Goal: Task Accomplishment & Management: Use online tool/utility

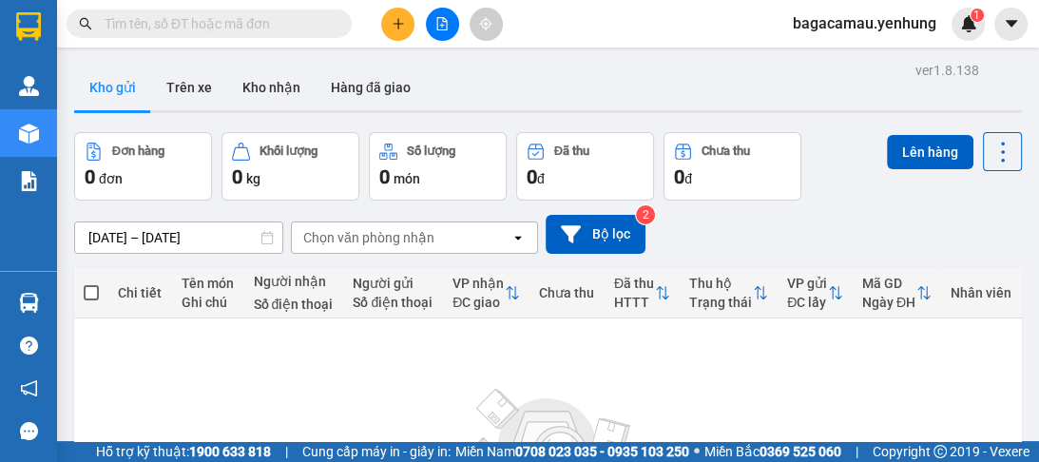
scroll to position [76, 0]
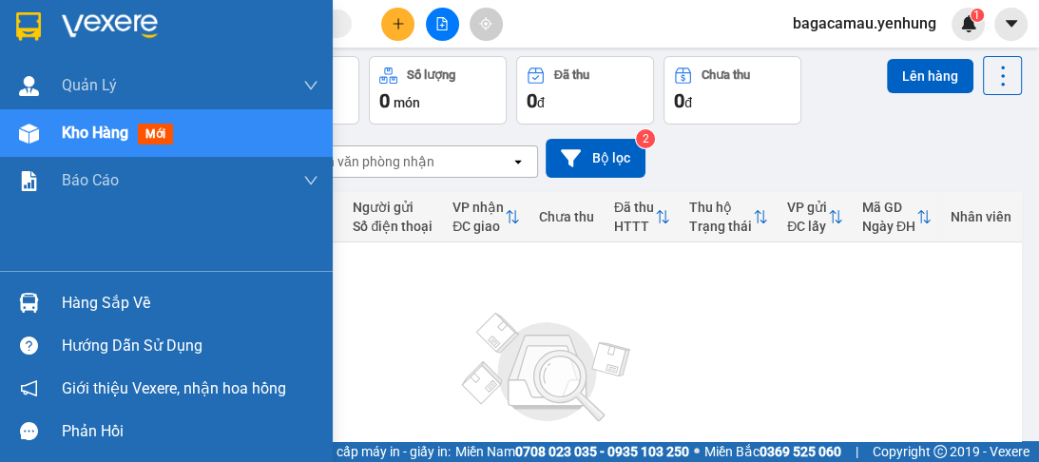
click at [27, 136] on img at bounding box center [29, 134] width 20 height 20
click at [29, 133] on img at bounding box center [29, 134] width 20 height 20
click at [27, 134] on img at bounding box center [29, 134] width 20 height 20
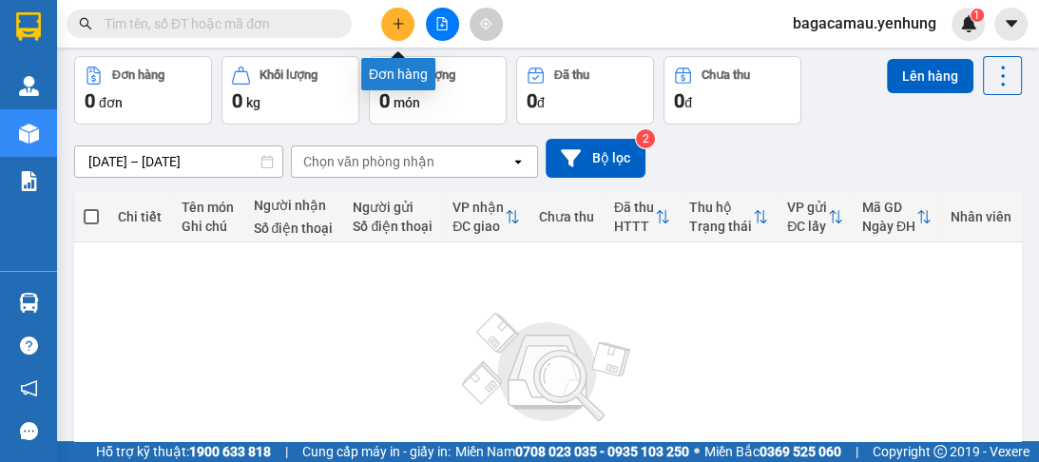
click at [404, 24] on icon "plus" at bounding box center [398, 23] width 13 height 13
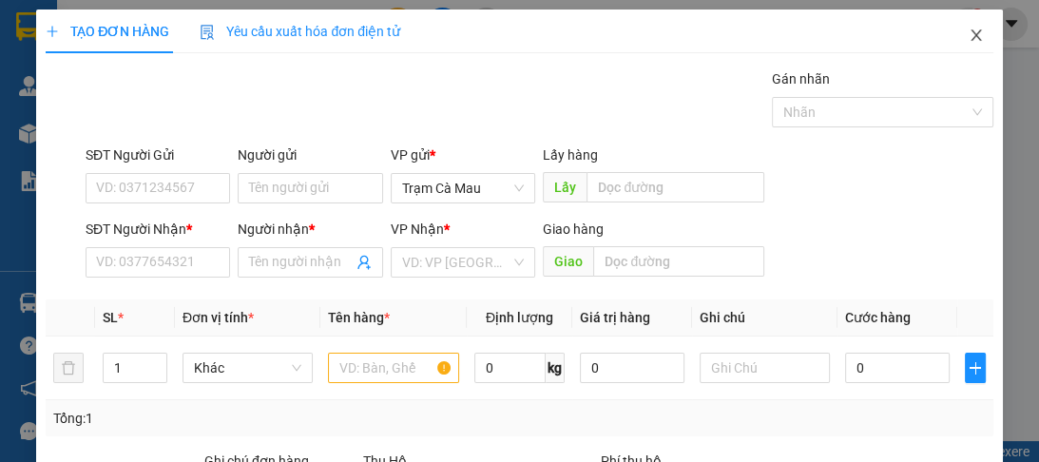
click at [969, 37] on icon "close" at bounding box center [976, 35] width 15 height 15
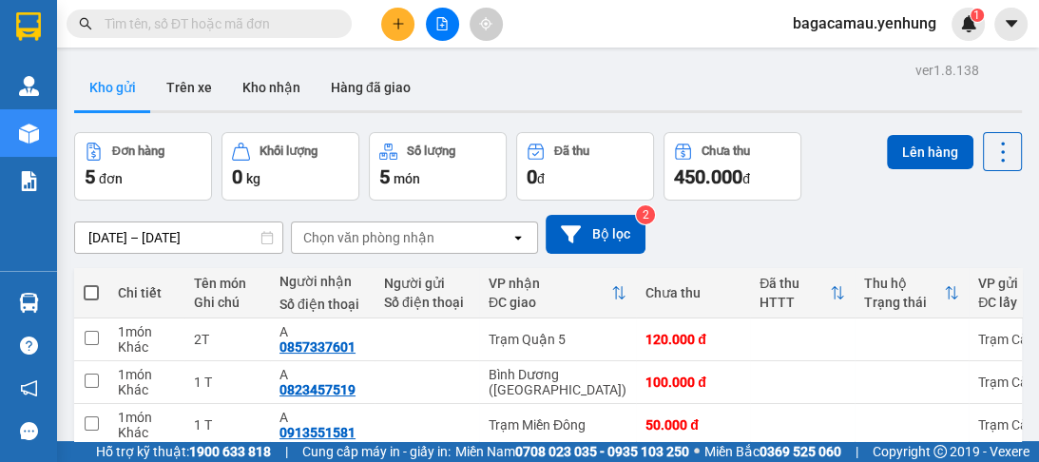
scroll to position [175, 0]
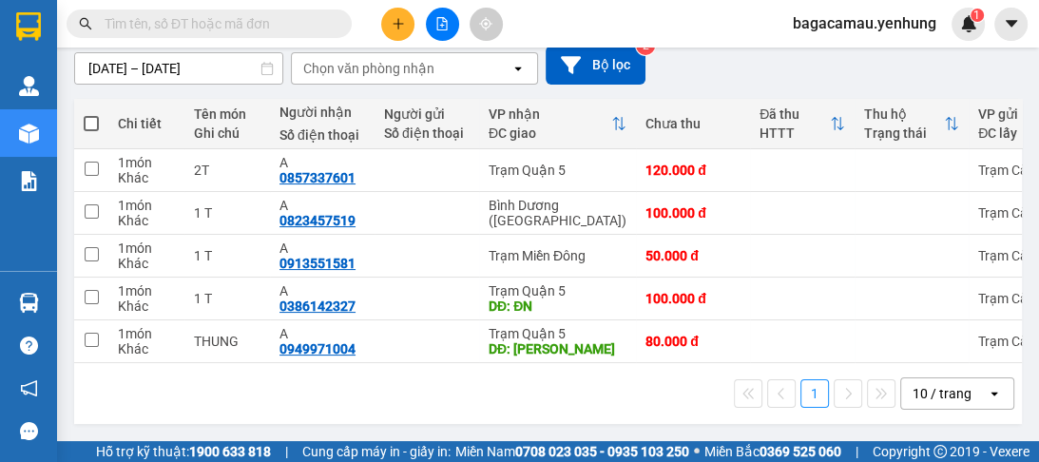
click at [987, 397] on icon "open" at bounding box center [994, 393] width 15 height 15
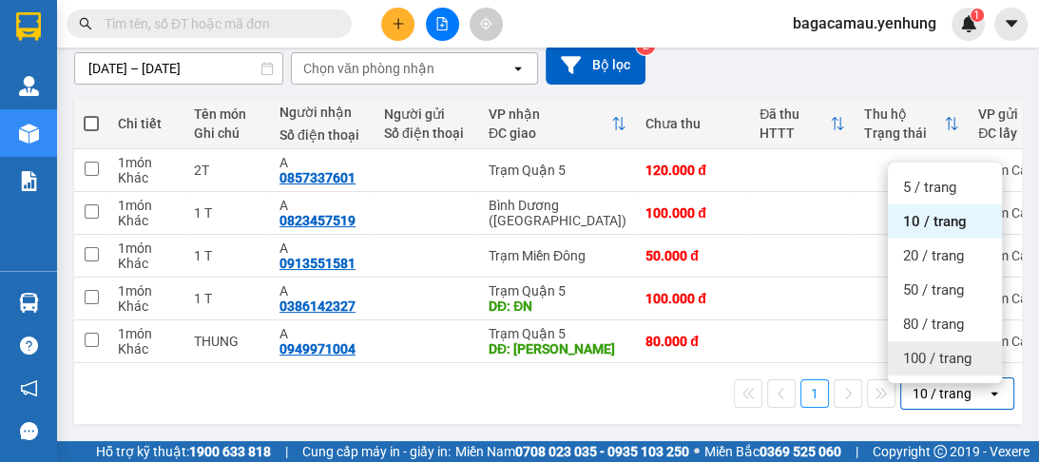
click at [940, 354] on span "100 / trang" at bounding box center [937, 358] width 68 height 19
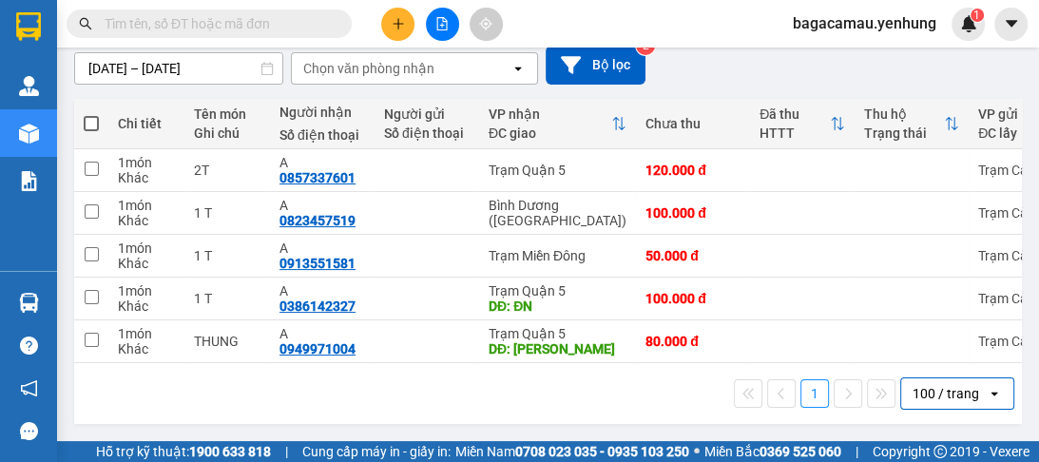
click at [87, 119] on span at bounding box center [91, 123] width 15 height 15
click at [91, 114] on input "checkbox" at bounding box center [91, 114] width 0 height 0
checkbox input "true"
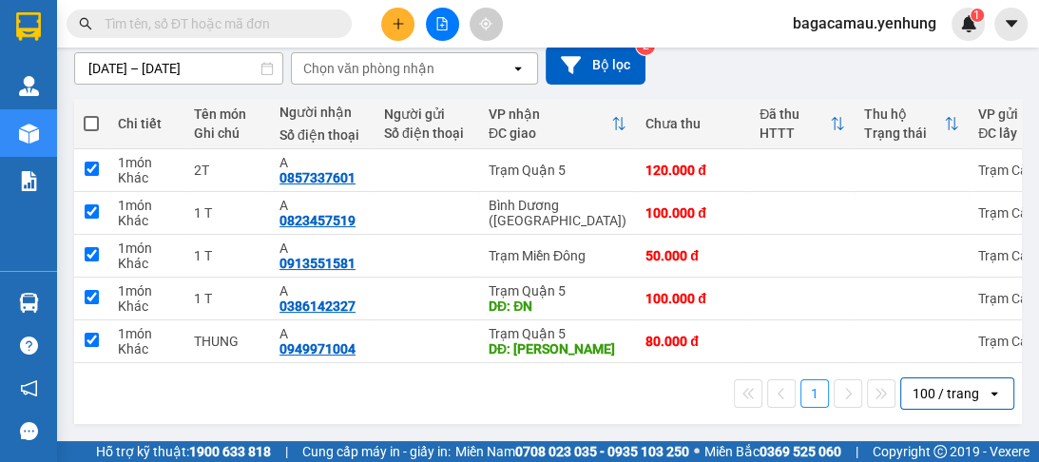
checkbox input "true"
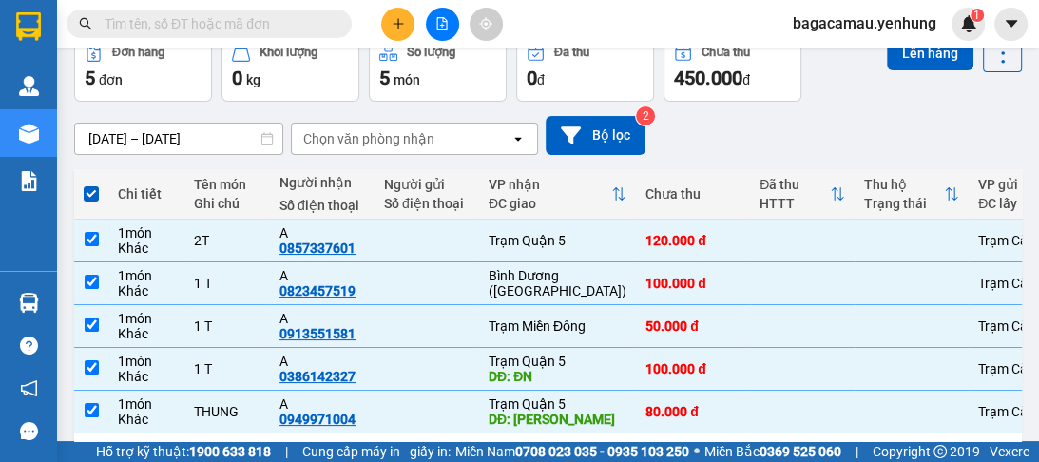
scroll to position [0, 0]
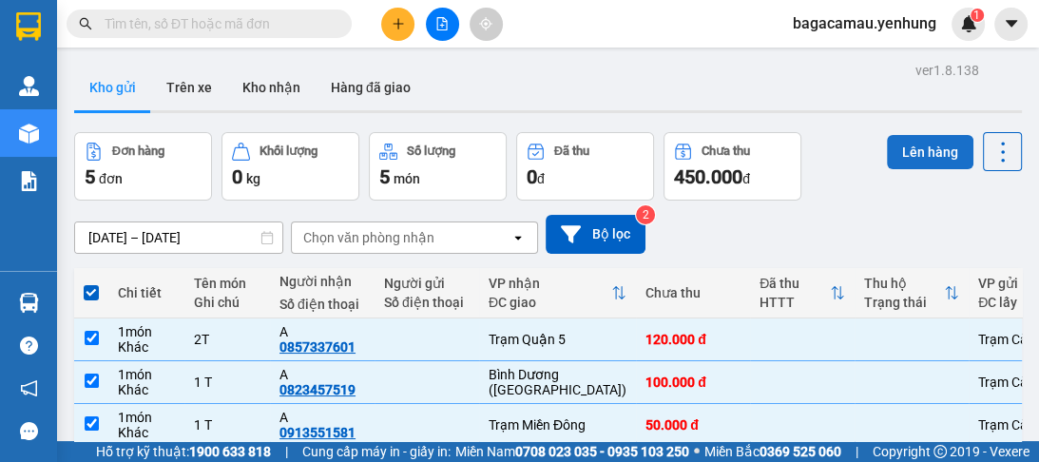
click at [910, 159] on button "Lên hàng" at bounding box center [930, 152] width 87 height 34
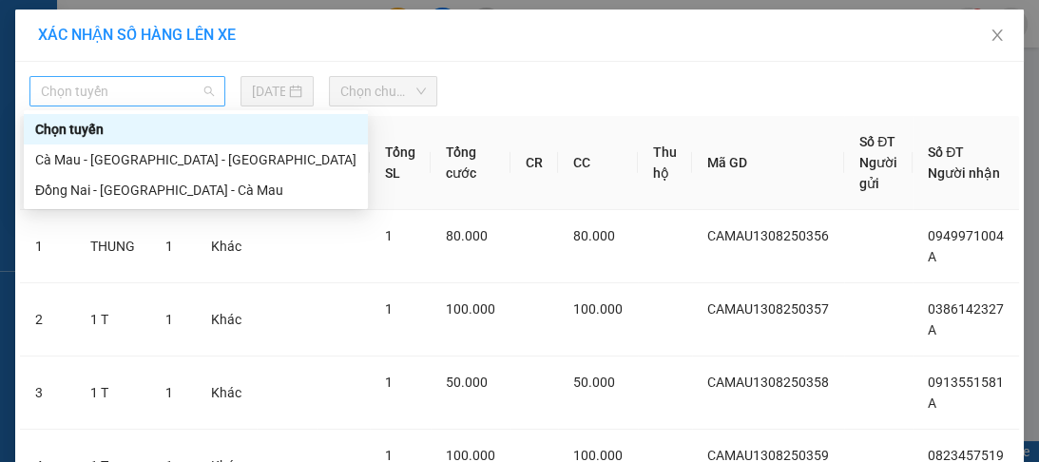
click at [198, 94] on span "Chọn tuyến" at bounding box center [127, 91] width 173 height 29
click at [165, 157] on div "Cà Mau - [GEOGRAPHIC_DATA] - [GEOGRAPHIC_DATA]" at bounding box center [195, 159] width 321 height 21
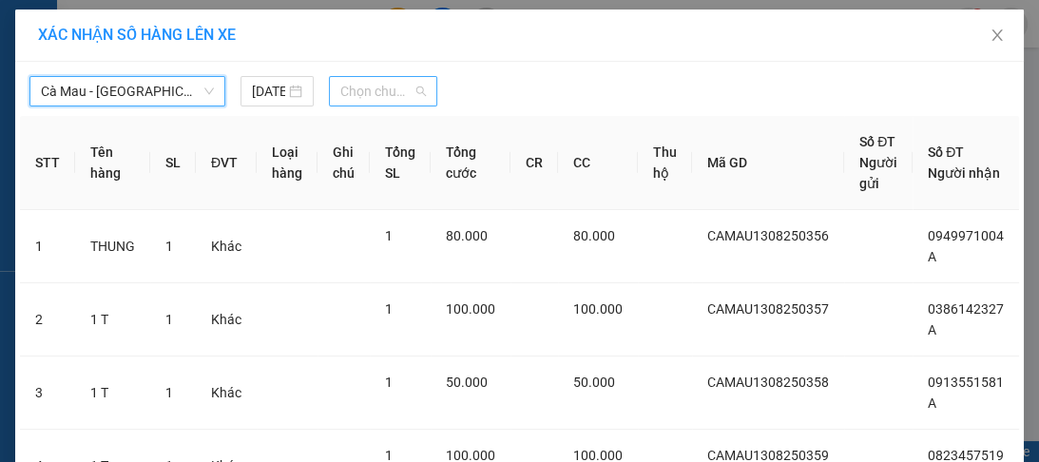
click at [399, 83] on span "Chọn chuyến" at bounding box center [383, 91] width 86 height 29
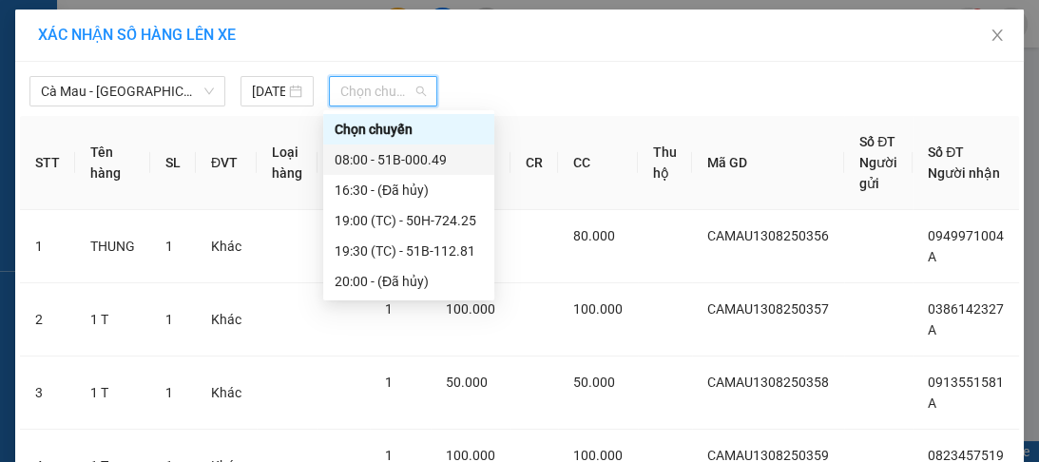
click at [436, 159] on div "08:00 - 51B-000.49" at bounding box center [409, 159] width 148 height 21
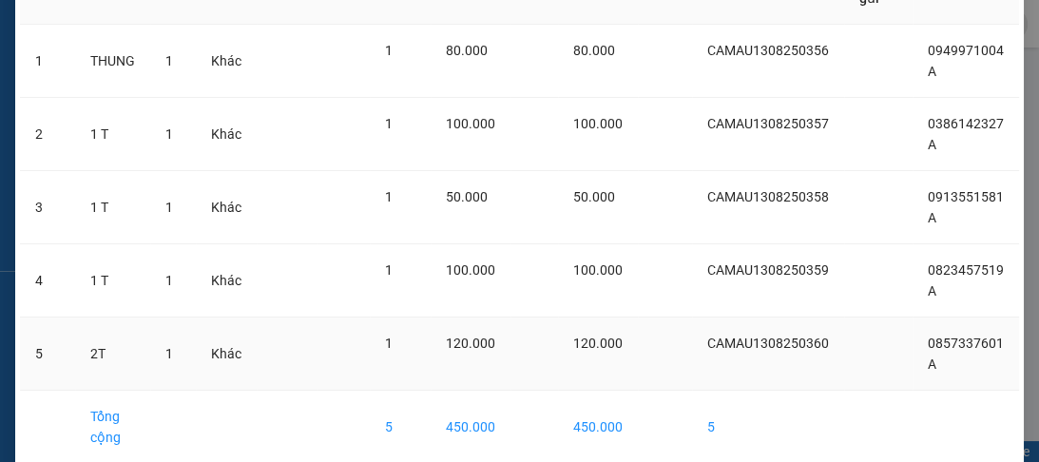
scroll to position [315, 0]
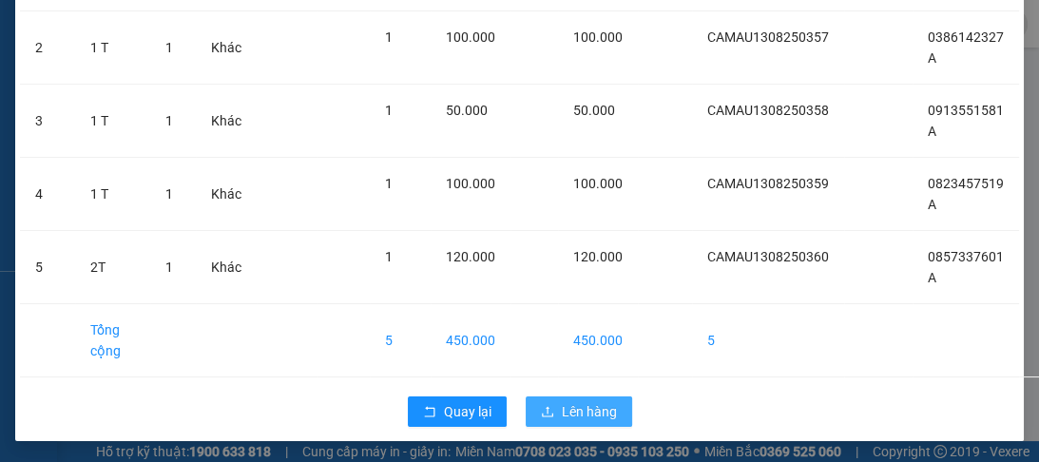
click at [576, 416] on span "Lên hàng" at bounding box center [589, 411] width 55 height 21
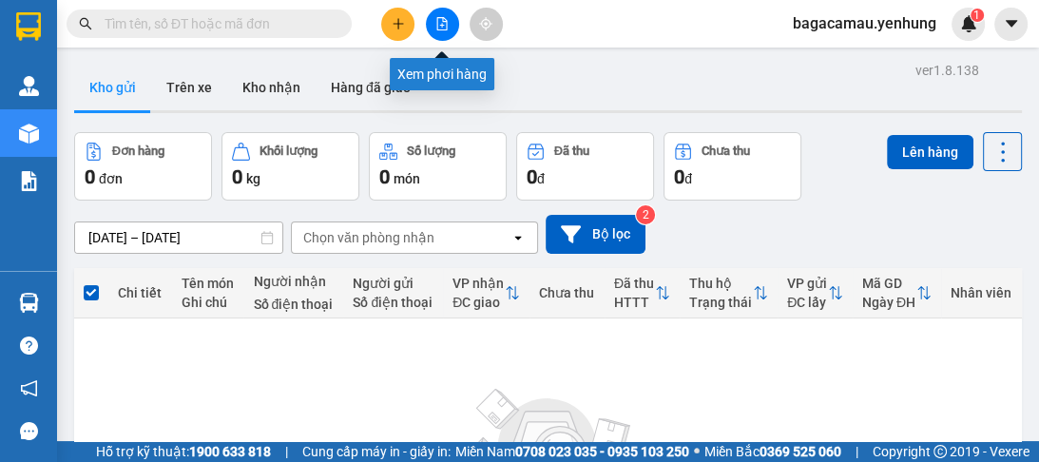
click at [433, 27] on button at bounding box center [442, 24] width 33 height 33
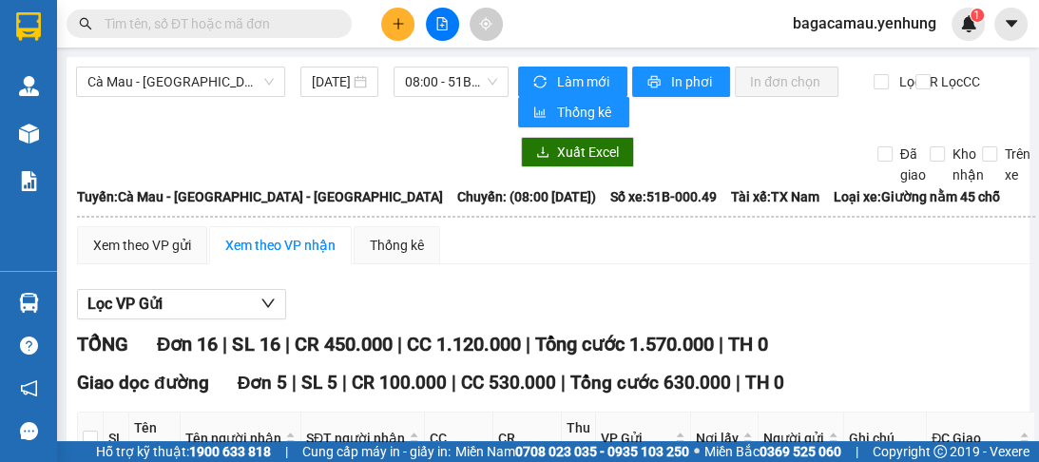
scroll to position [304, 0]
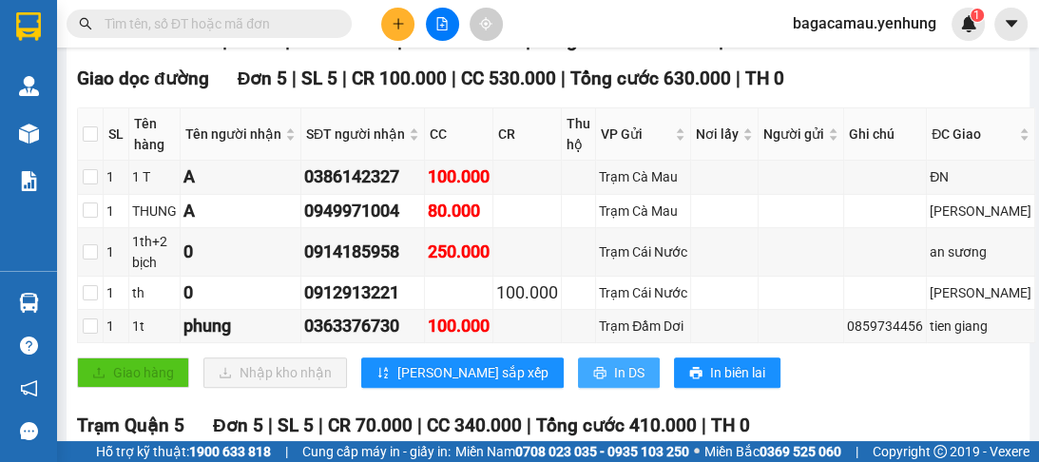
click at [578, 388] on button "In DS" at bounding box center [619, 373] width 82 height 30
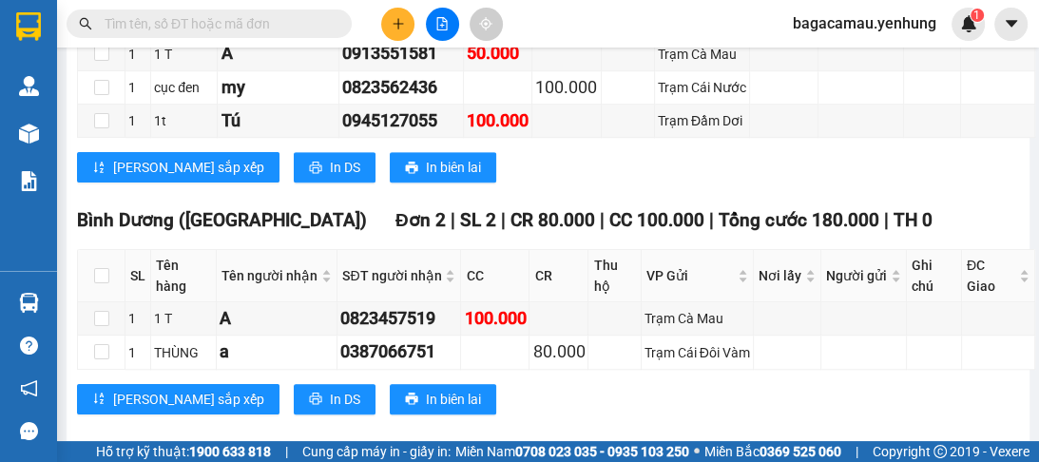
scroll to position [1293, 0]
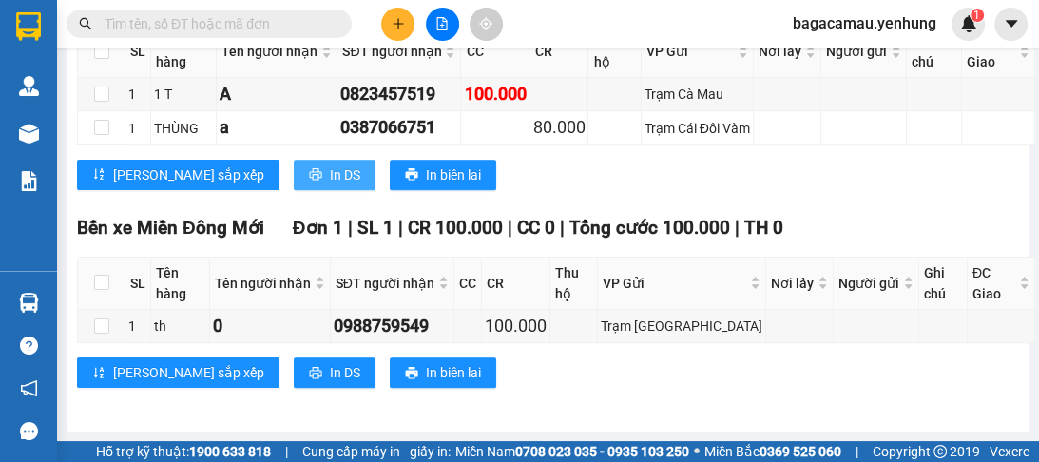
click at [330, 185] on span "In DS" at bounding box center [345, 175] width 30 height 21
